Goal: Task Accomplishment & Management: Use online tool/utility

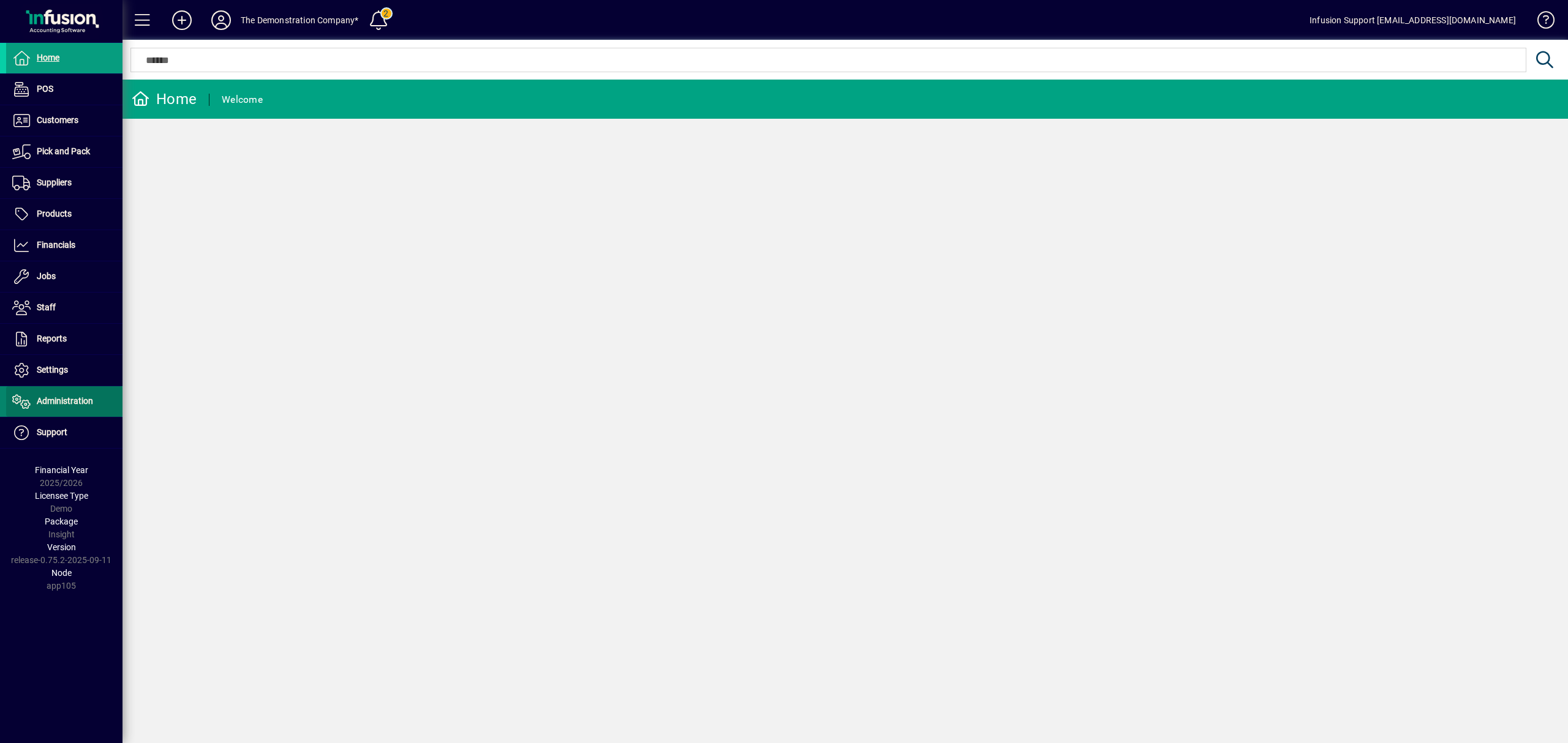
click at [59, 405] on span "Administration" at bounding box center [64, 401] width 56 height 10
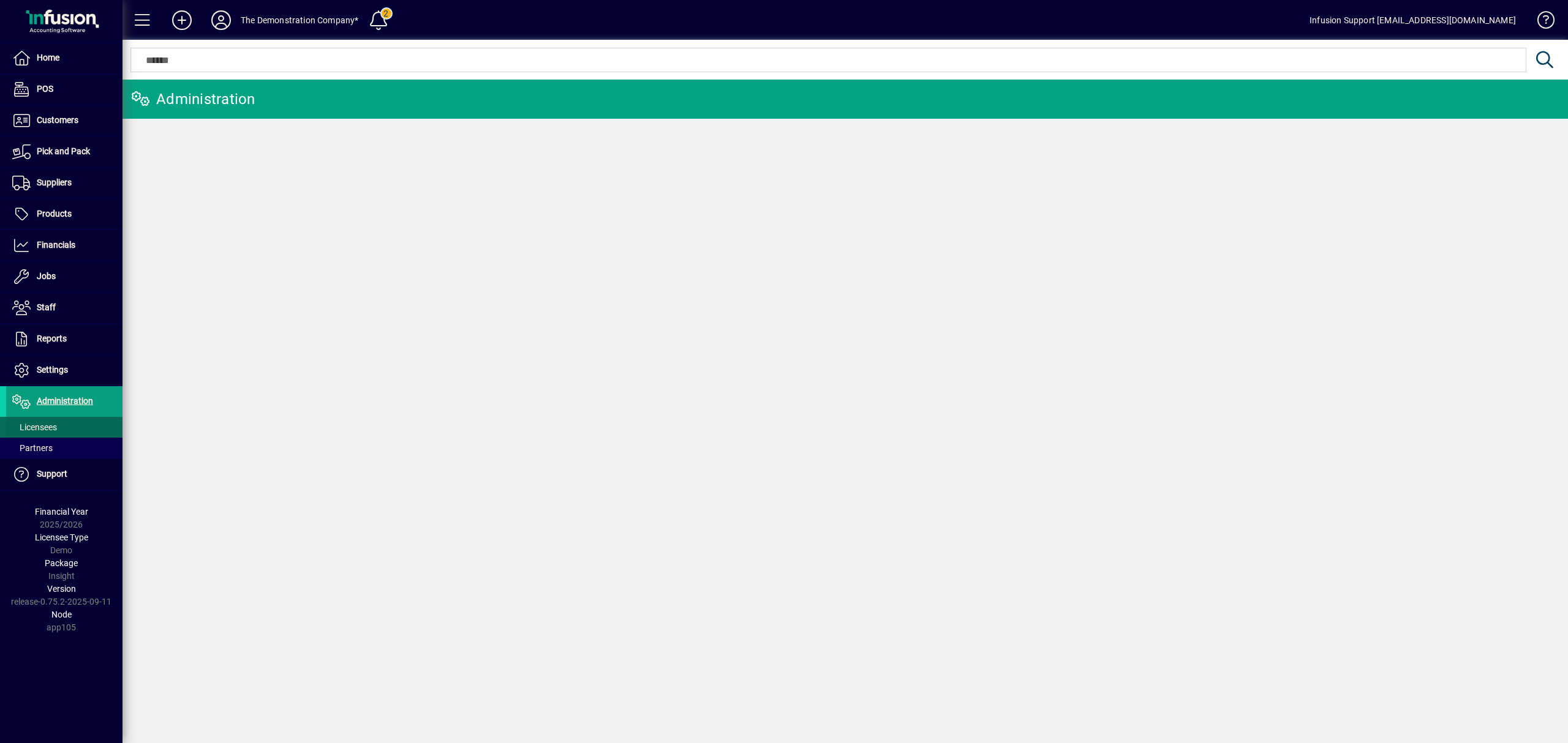
click at [63, 430] on span at bounding box center [64, 428] width 117 height 30
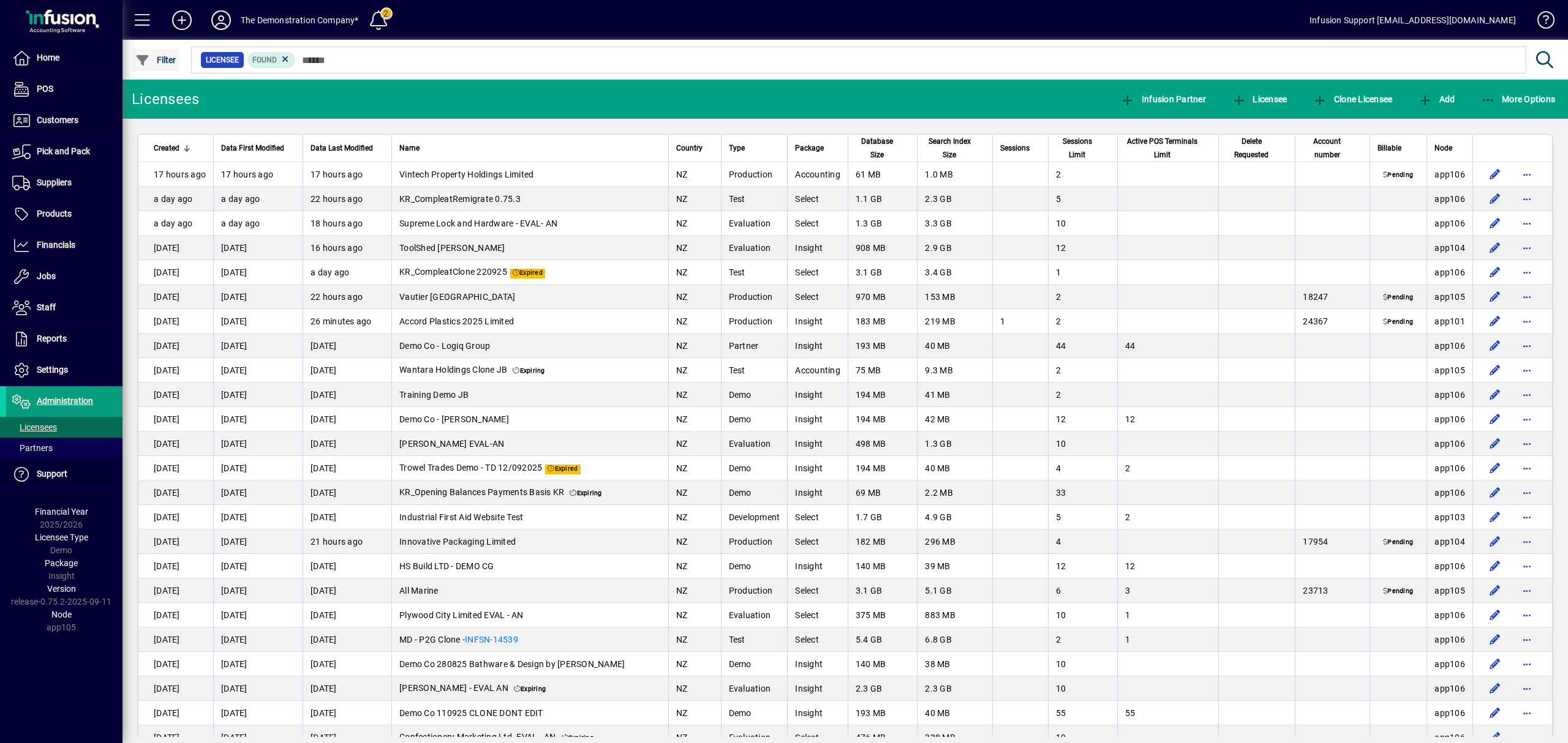
click at [165, 62] on span "Filter" at bounding box center [156, 60] width 41 height 10
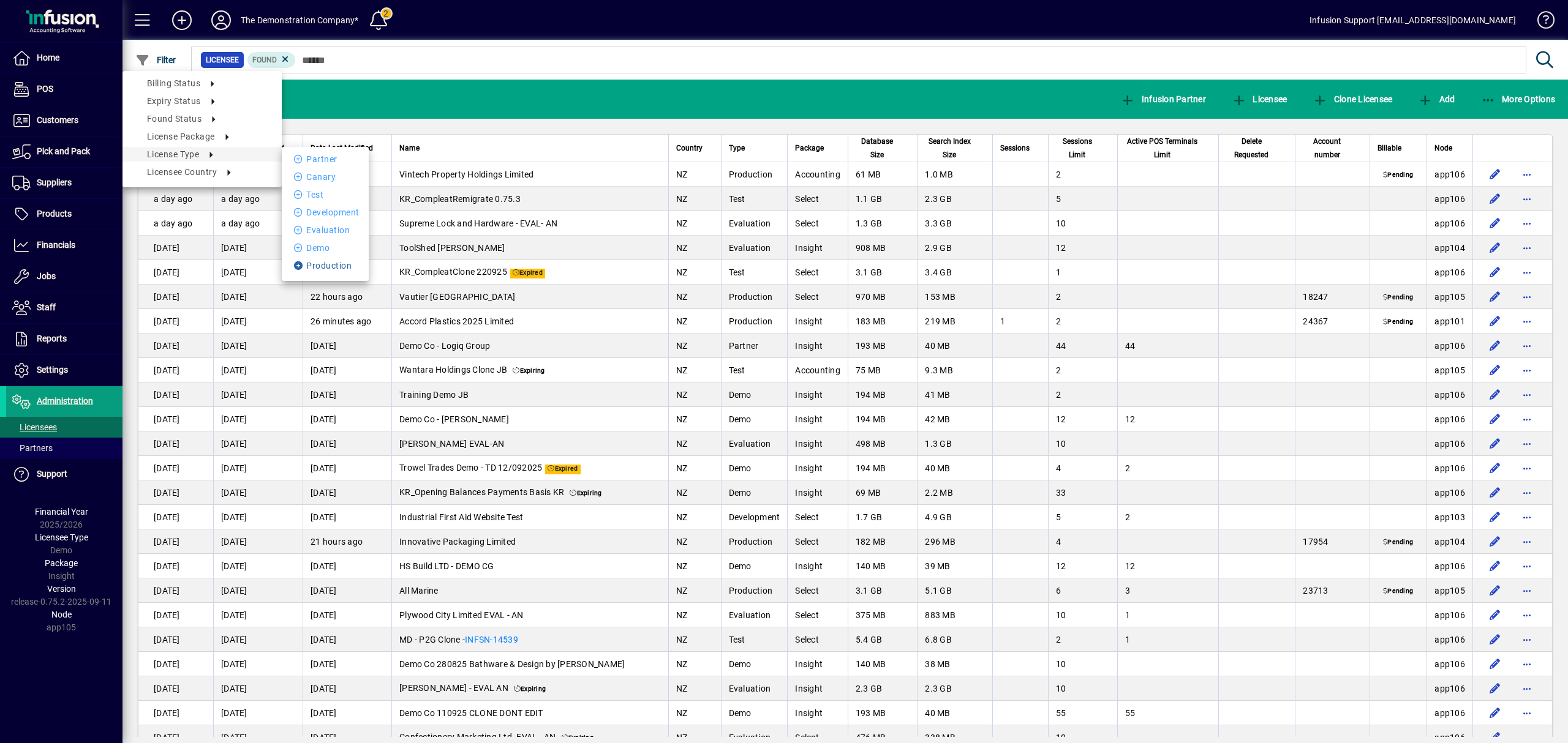
click at [336, 265] on li "Production" at bounding box center [325, 266] width 87 height 15
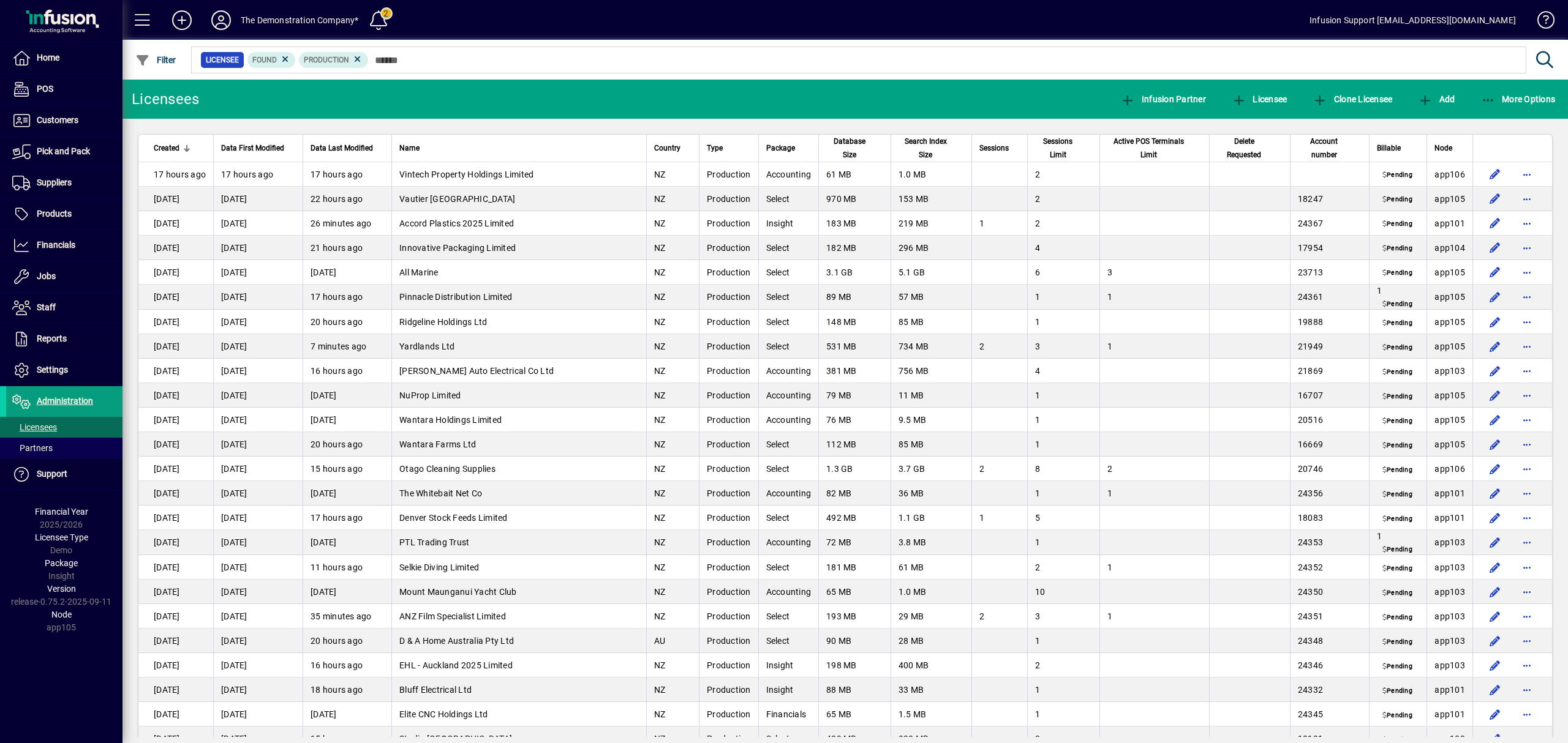
click at [1317, 153] on span "Account number" at bounding box center [1325, 148] width 52 height 27
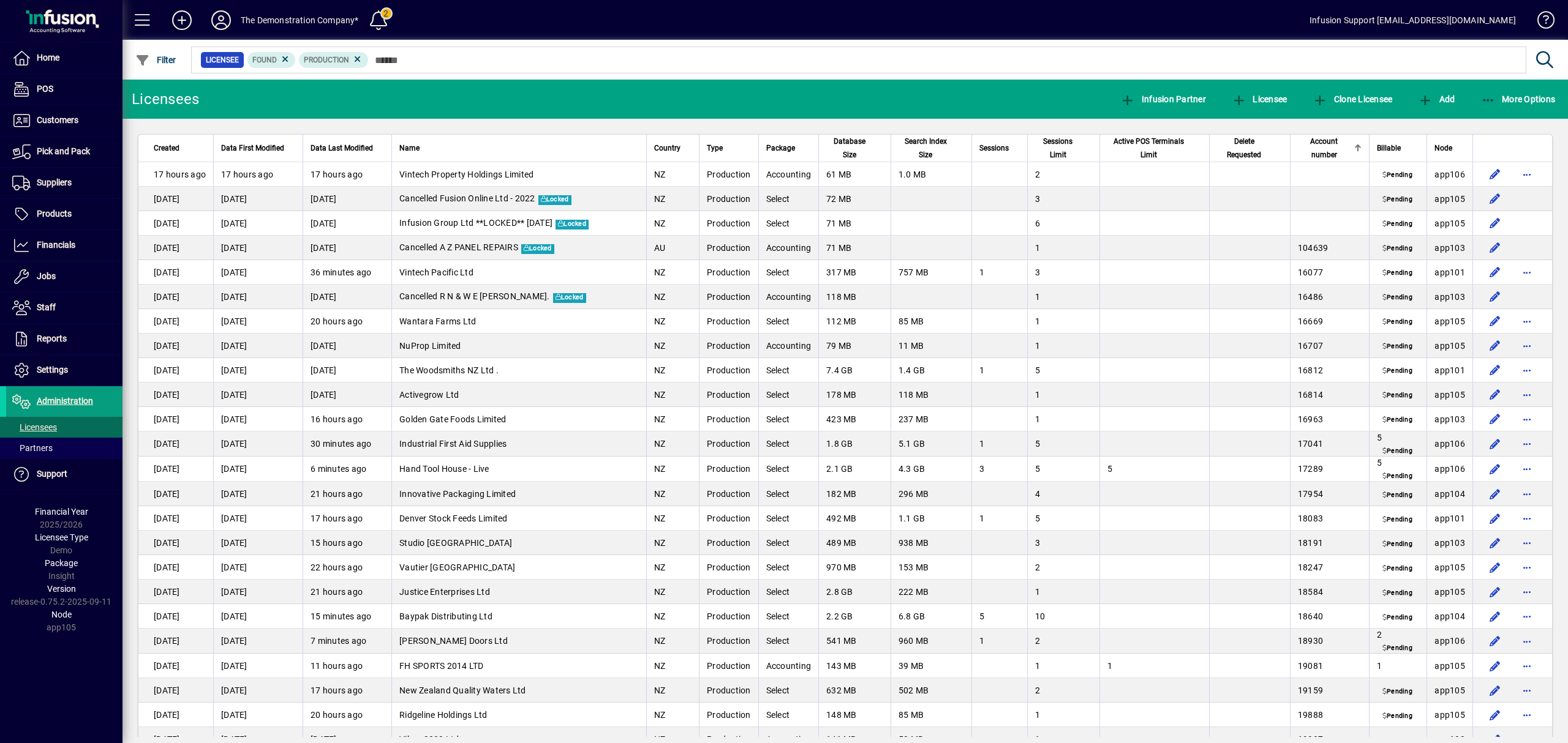
click at [1357, 145] on div at bounding box center [1358, 145] width 2 height 2
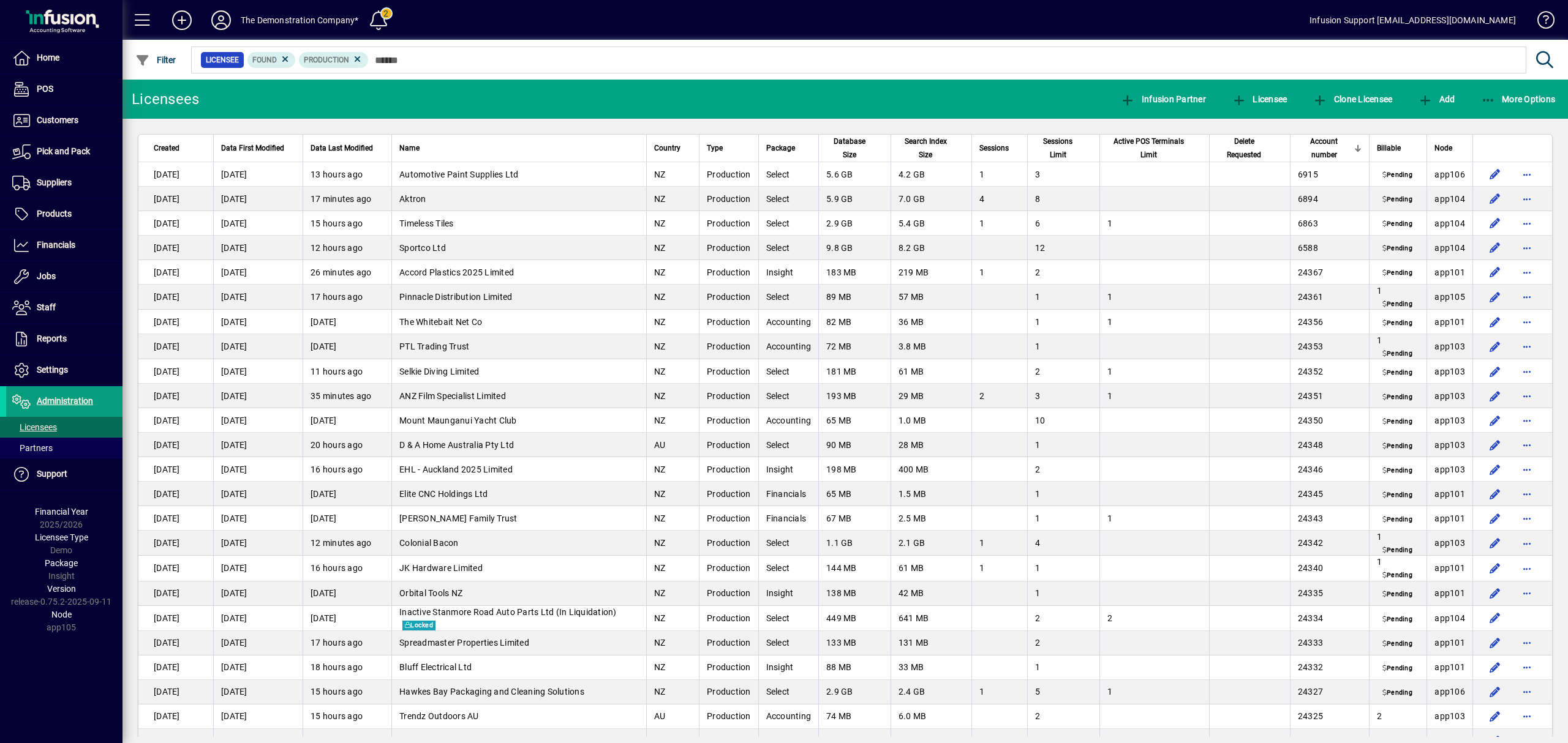
click at [1354, 145] on div at bounding box center [1358, 148] width 7 height 7
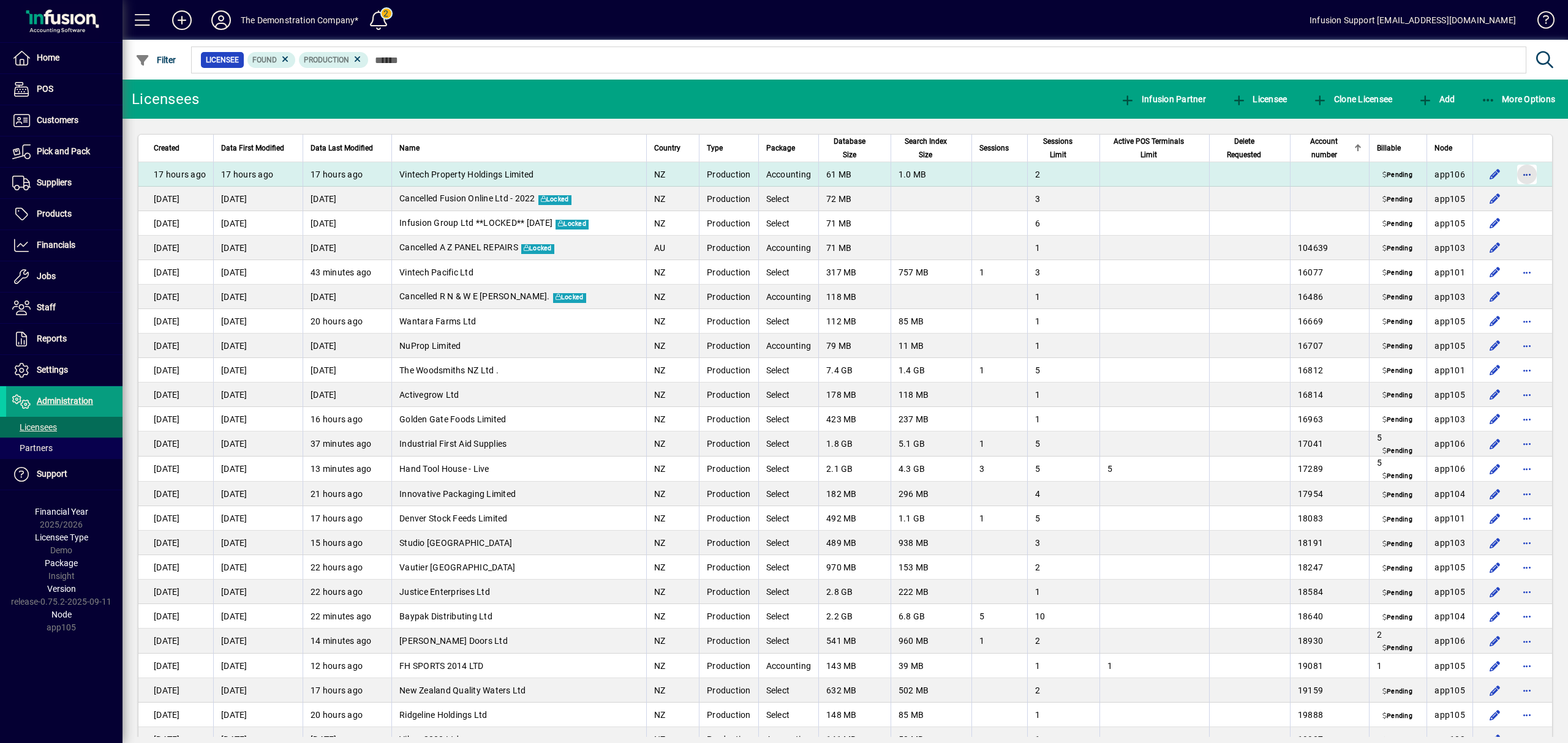
click at [1513, 167] on span "button" at bounding box center [1528, 174] width 30 height 30
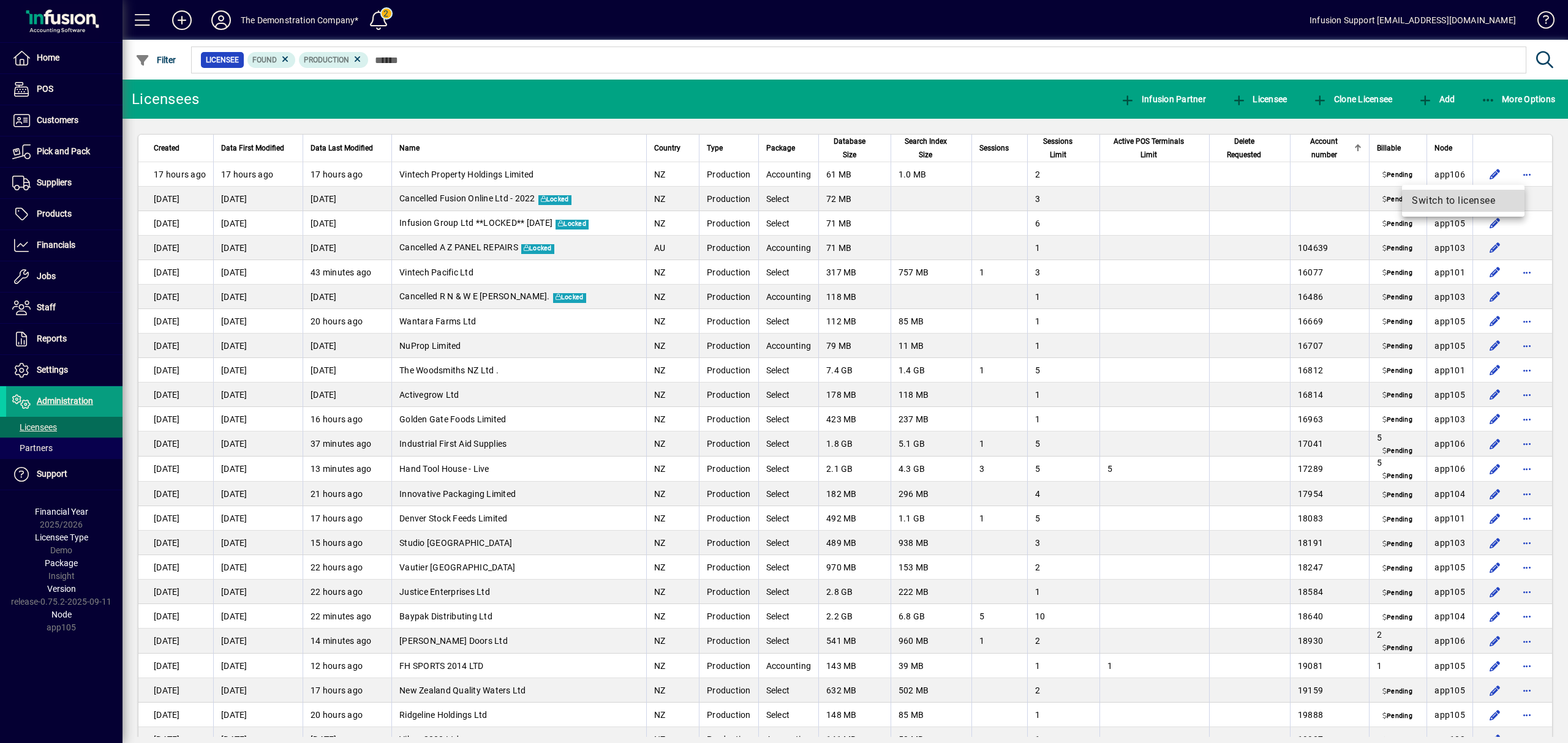
click at [1464, 206] on span "Switch to licensee" at bounding box center [1464, 201] width 103 height 15
